Goal: Find contact information: Find contact information

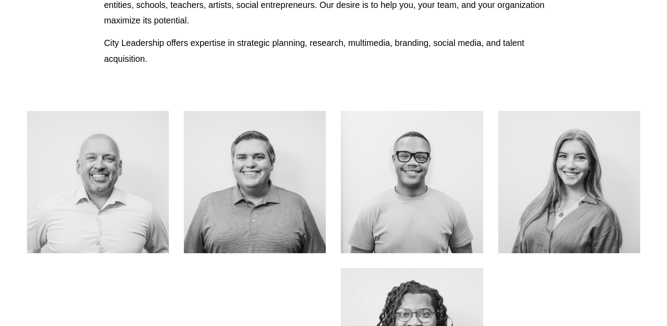
scroll to position [334, 0]
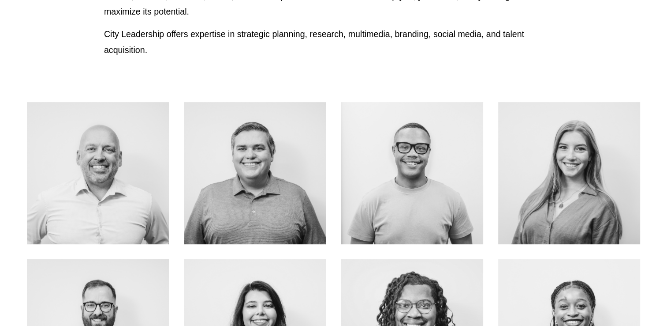
click at [558, 181] on link "ABOUT ME" at bounding box center [570, 192] width 70 height 23
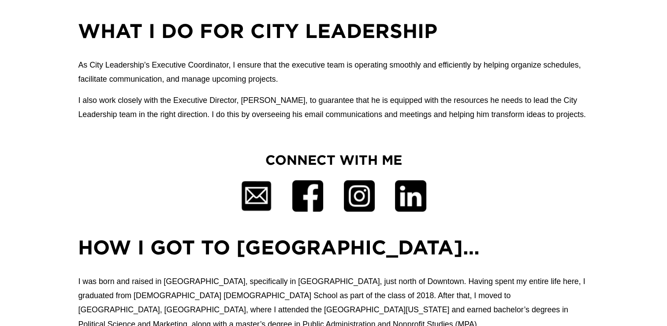
scroll to position [413, 0]
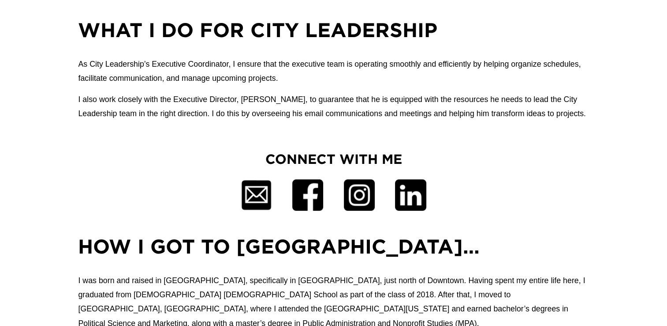
click at [258, 195] on div at bounding box center [256, 194] width 31 height 31
click at [251, 207] on div at bounding box center [256, 194] width 31 height 31
